Goal: Transaction & Acquisition: Subscribe to service/newsletter

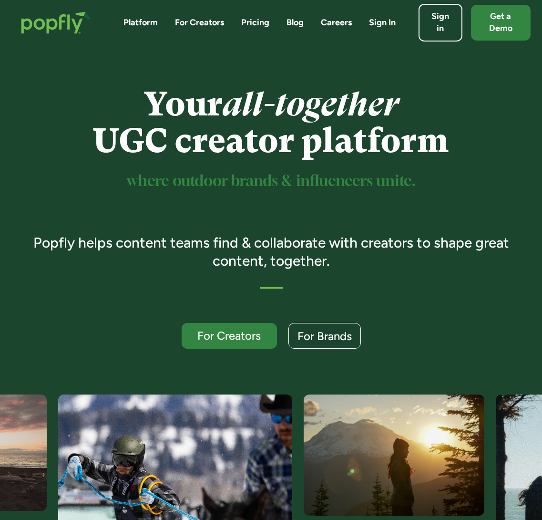
click at [262, 22] on link "Pricing" at bounding box center [255, 23] width 28 height 12
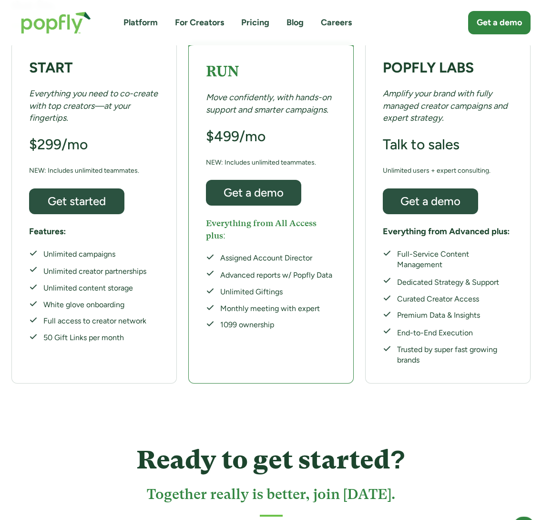
scroll to position [574, 0]
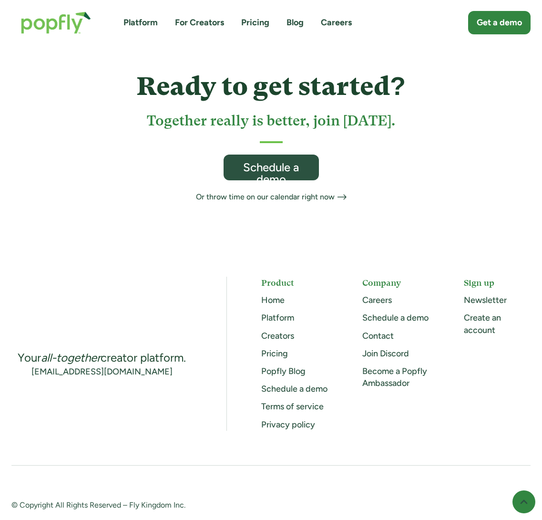
click at [276, 331] on link "Creators" at bounding box center [277, 336] width 33 height 10
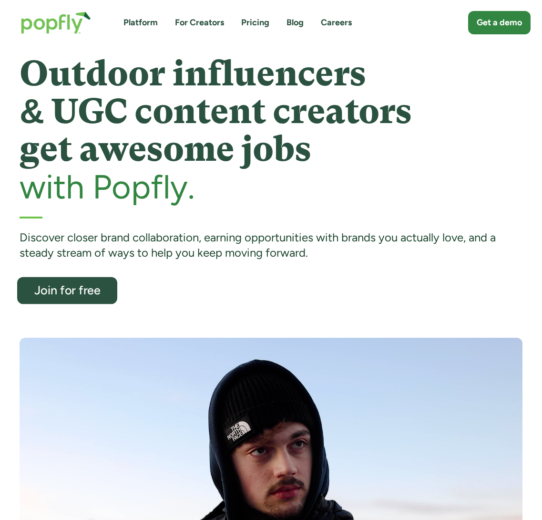
click at [92, 279] on link "Join for free" at bounding box center [67, 290] width 100 height 27
